Goal: Find specific page/section: Find specific page/section

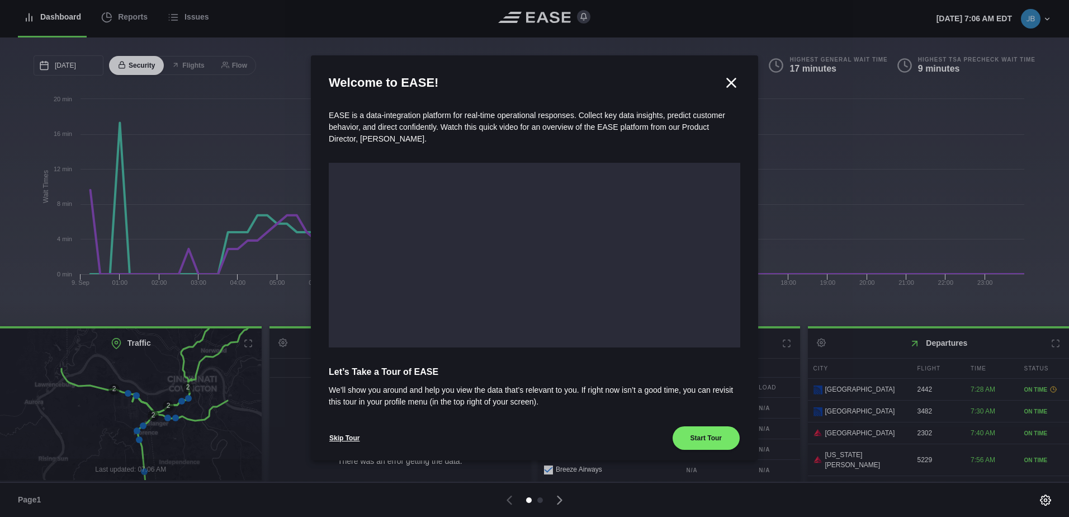
click at [728, 83] on icon at bounding box center [732, 82] width 8 height 8
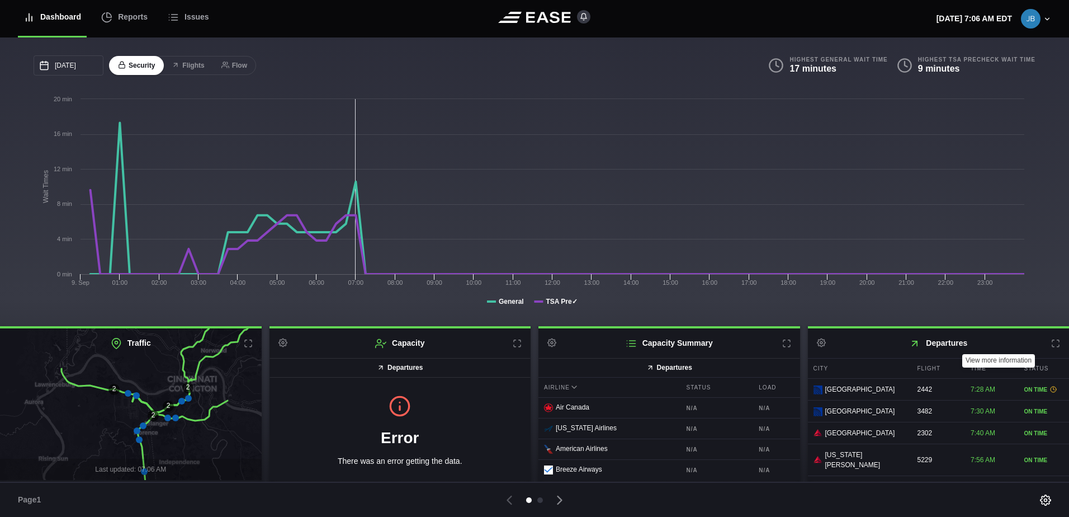
click at [1052, 343] on icon at bounding box center [1056, 343] width 9 height 9
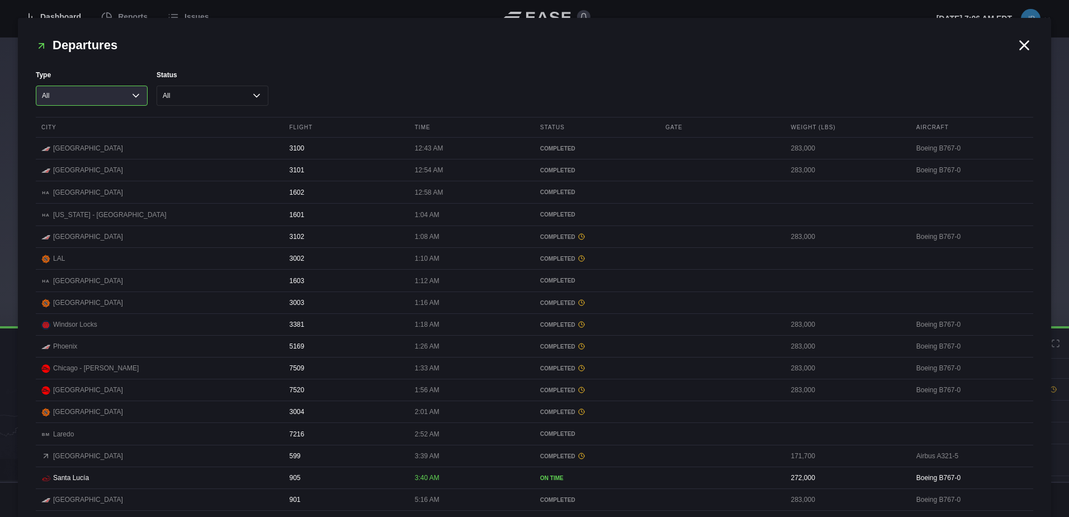
click at [126, 94] on select "All Cargo Passenger" at bounding box center [92, 96] width 112 height 20
select select "passenger"
click at [36, 86] on select "All Cargo Passenger" at bounding box center [92, 96] width 112 height 20
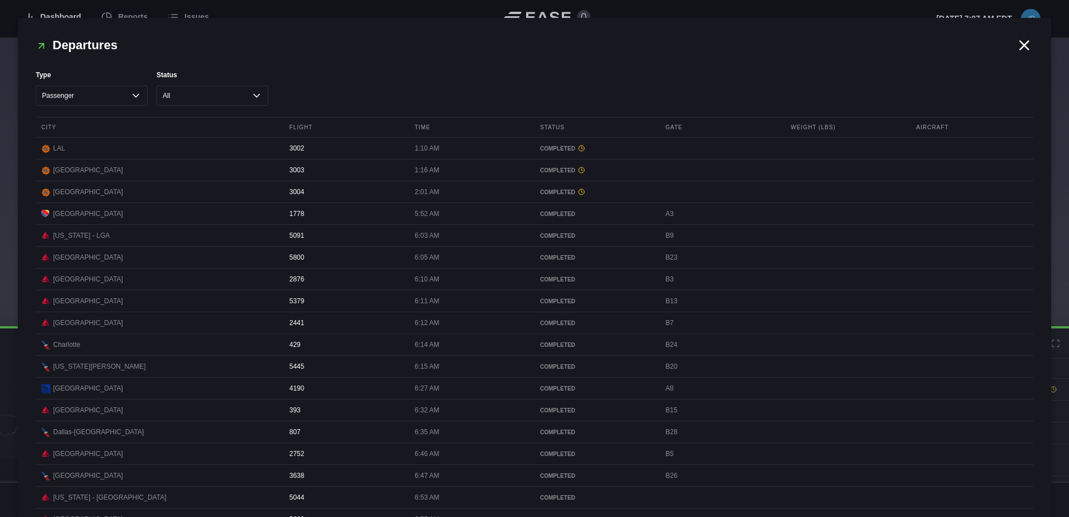
click at [1024, 43] on icon at bounding box center [1024, 45] width 17 height 17
